Goal: Check status

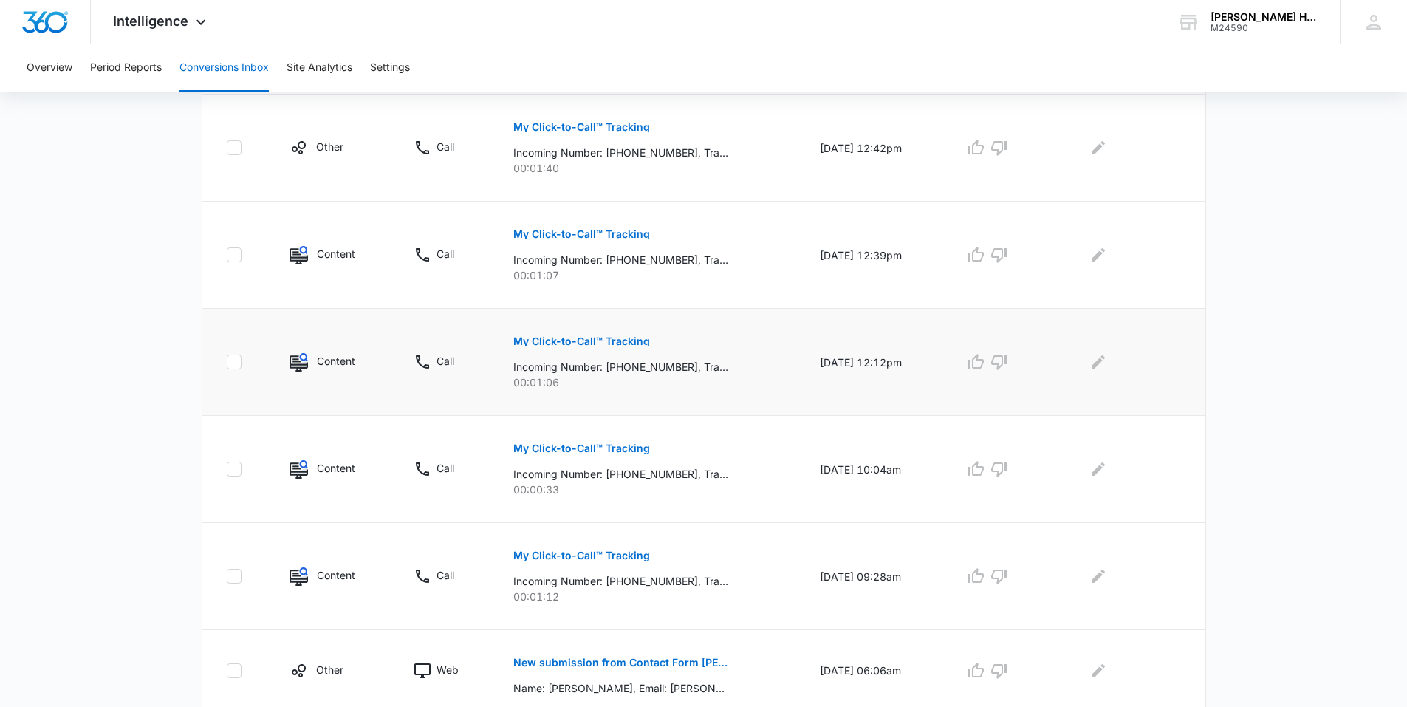
scroll to position [849, 0]
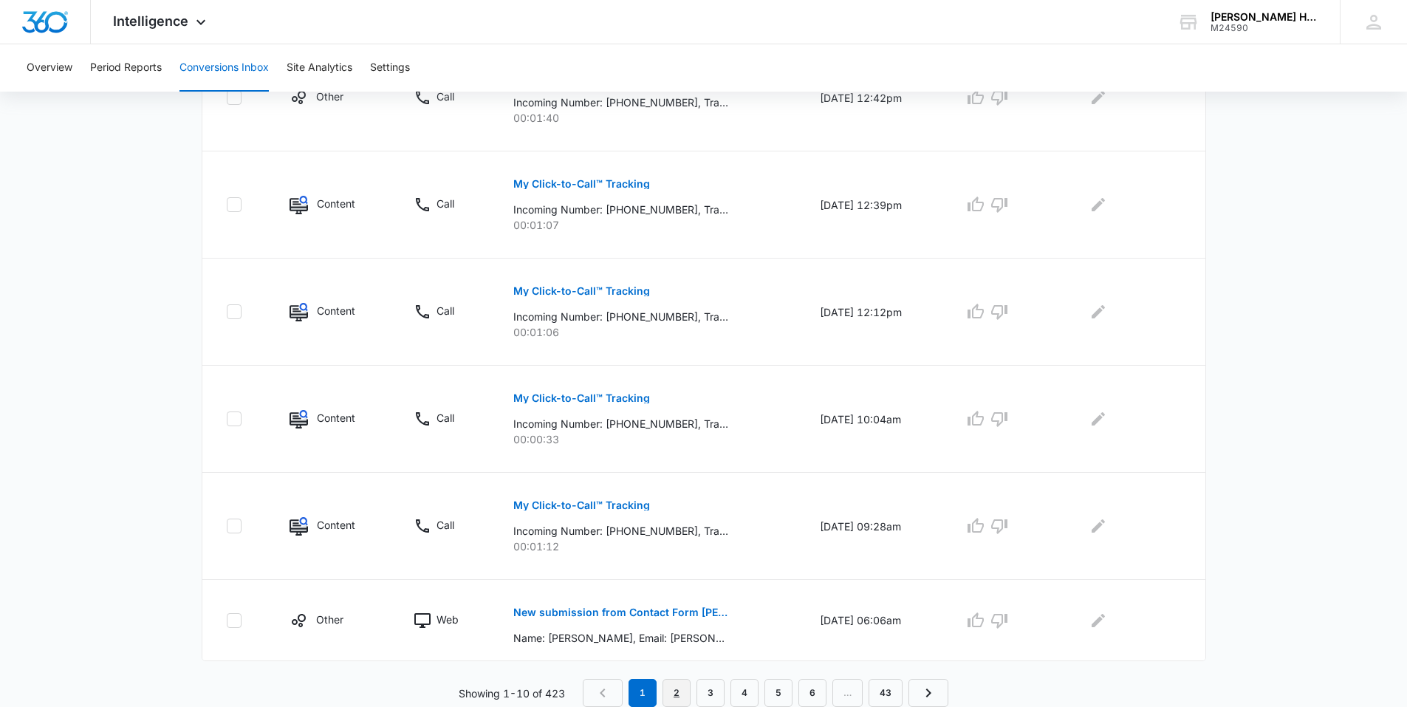
click at [682, 684] on link "2" at bounding box center [677, 693] width 28 height 28
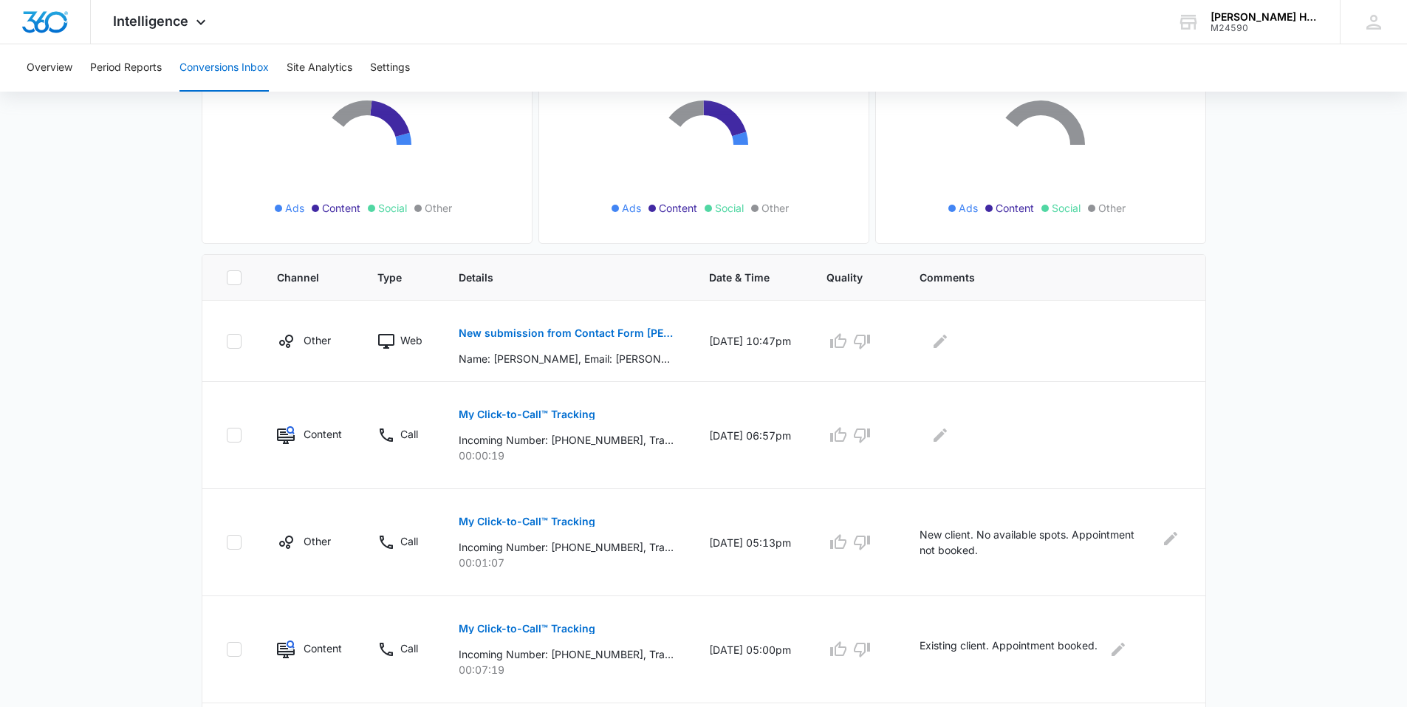
scroll to position [295, 0]
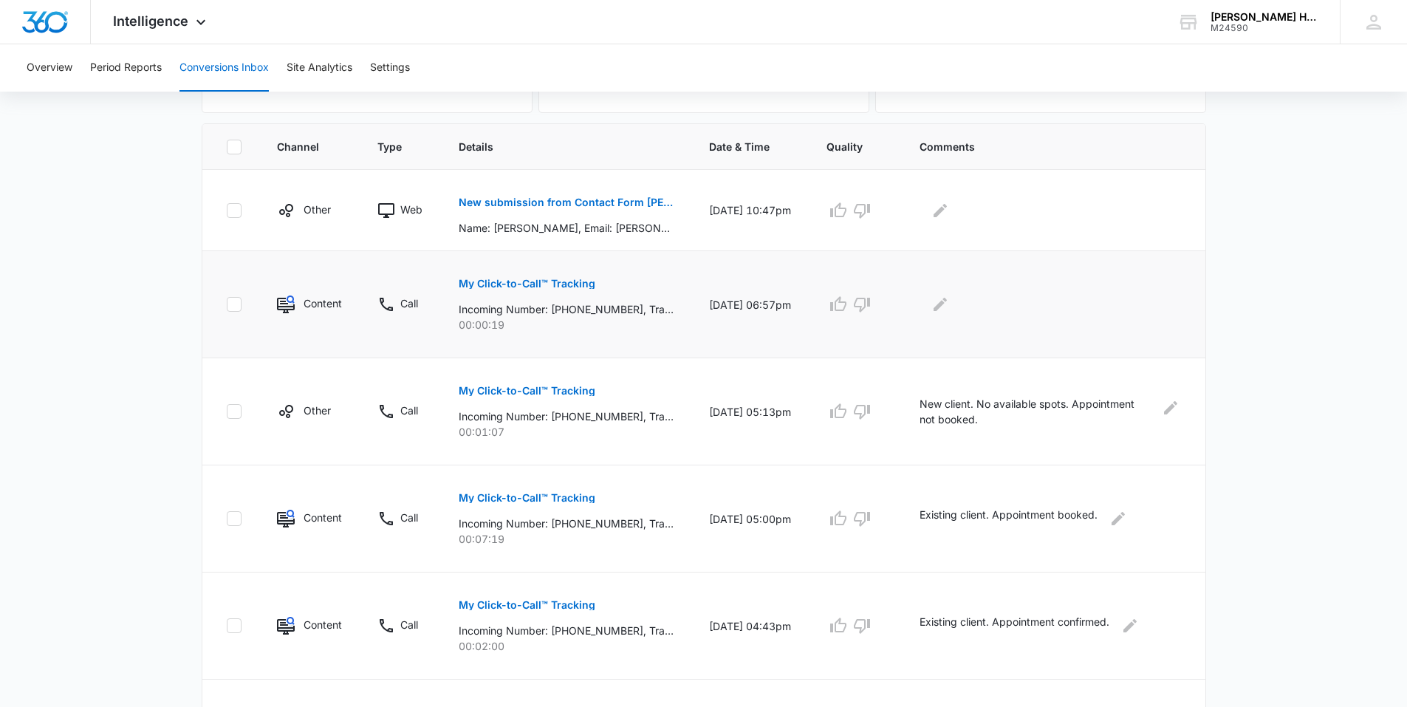
click at [534, 287] on p "My Click-to-Call™ Tracking" at bounding box center [527, 283] width 137 height 10
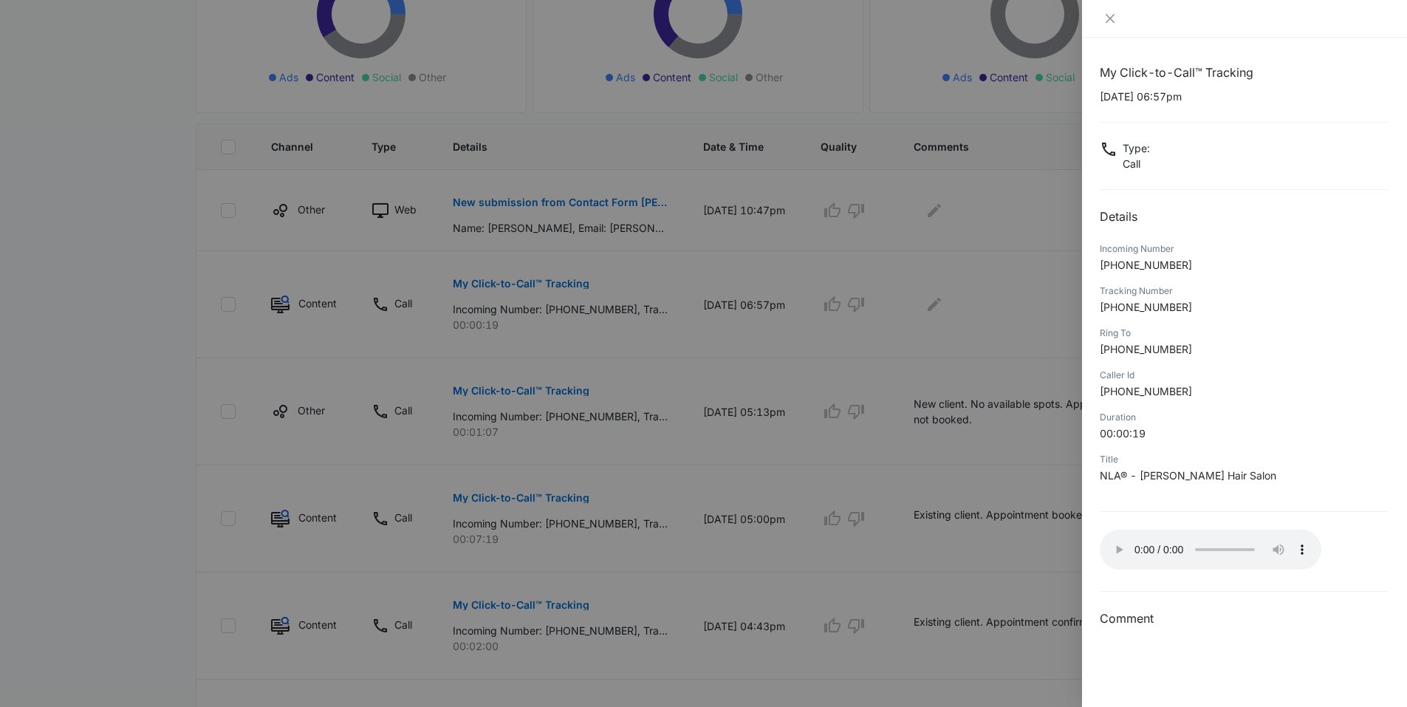
click at [659, 357] on div at bounding box center [703, 353] width 1407 height 707
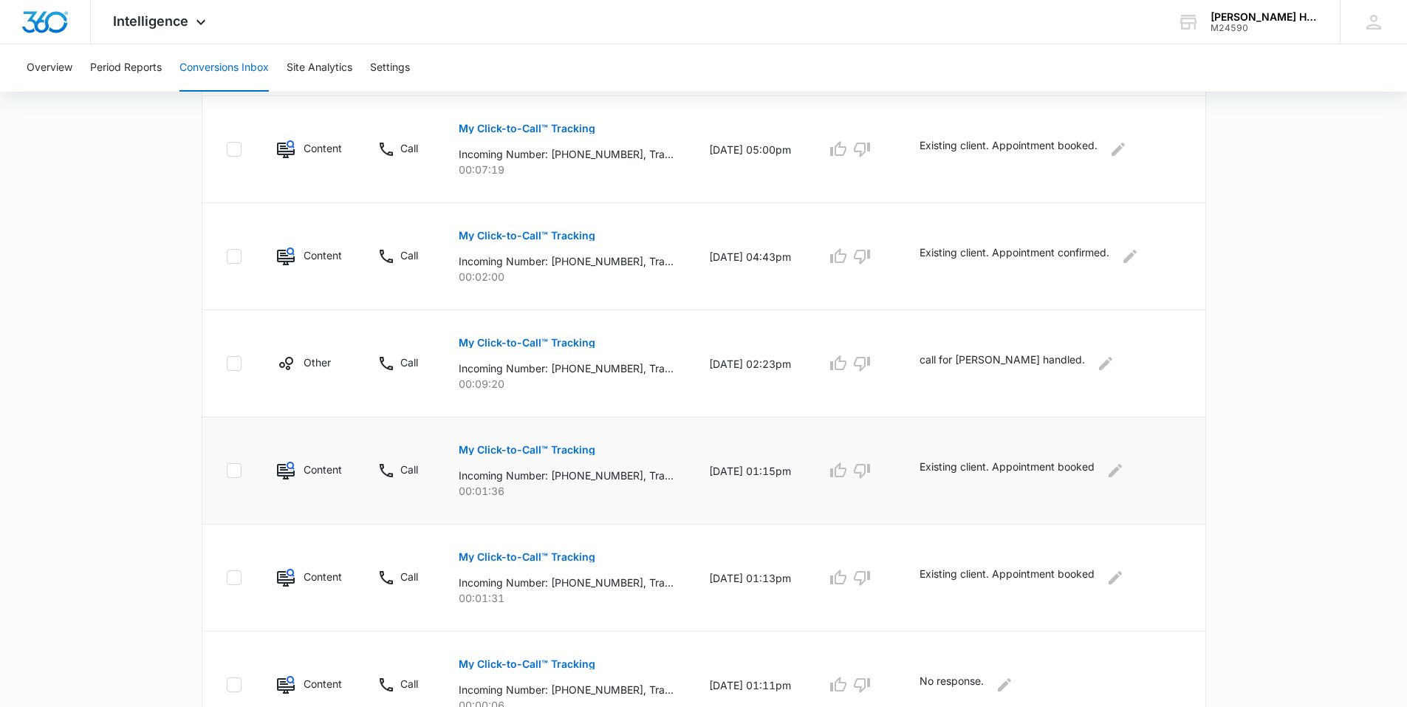
scroll to position [849, 0]
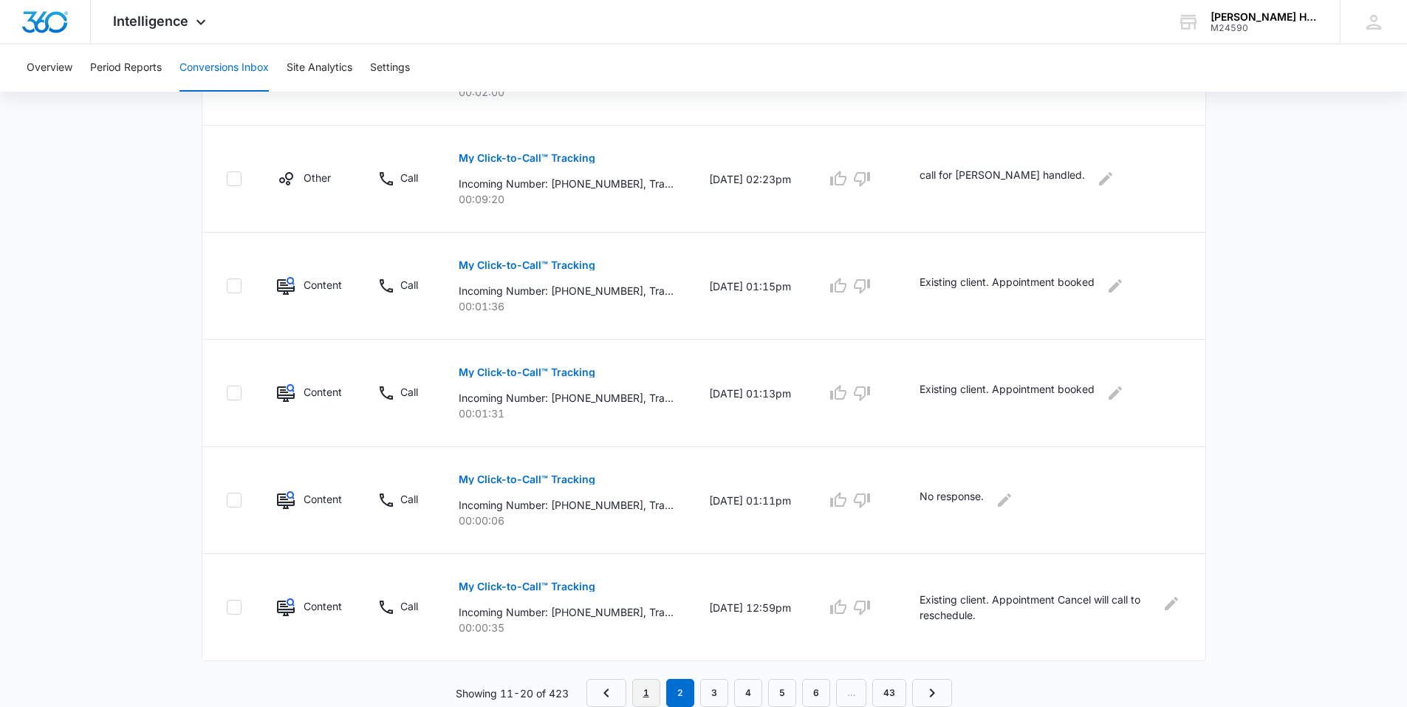
click at [640, 700] on link "1" at bounding box center [646, 693] width 28 height 28
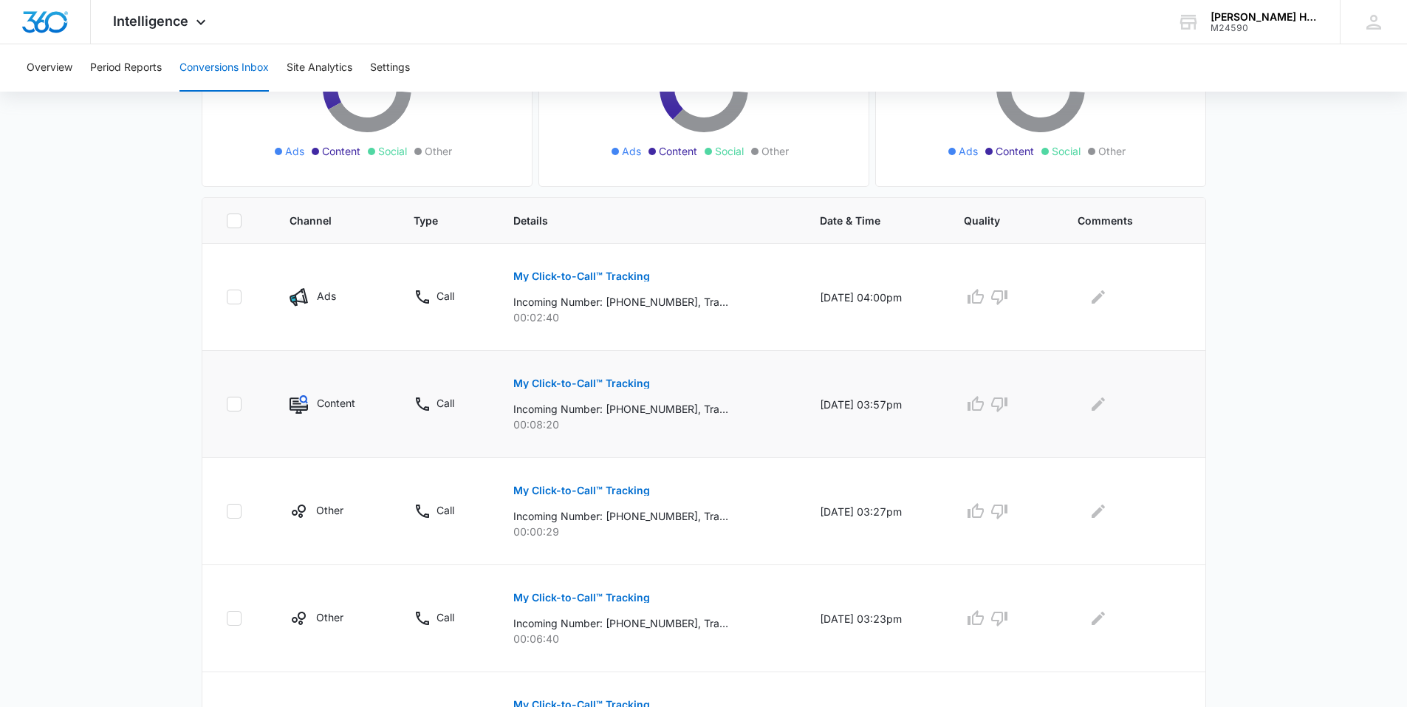
scroll to position [295, 0]
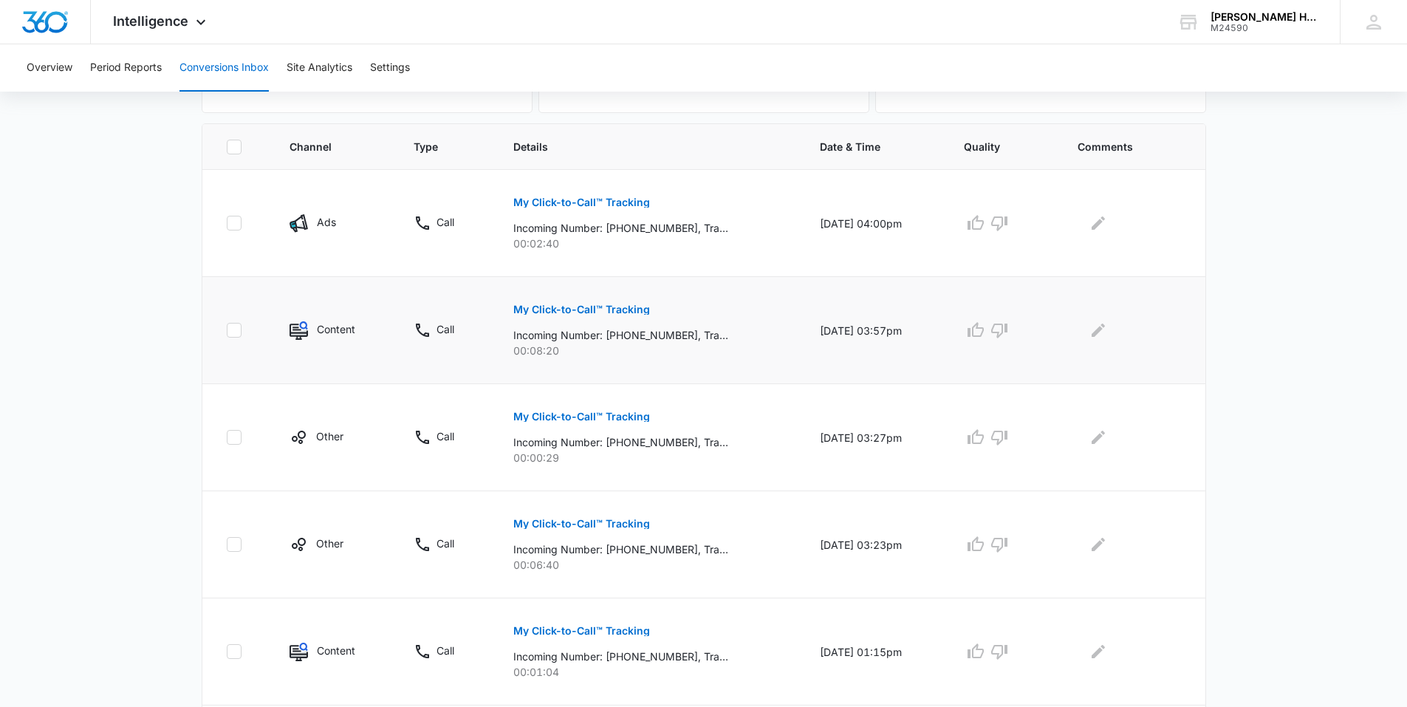
click at [583, 315] on button "My Click-to-Call™ Tracking" at bounding box center [581, 309] width 137 height 35
